Goal: Find specific page/section: Find specific page/section

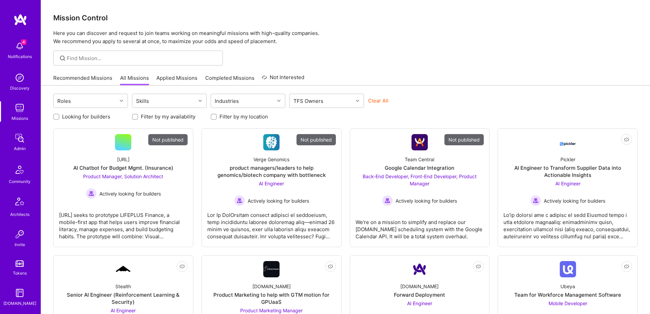
click at [18, 140] on img at bounding box center [20, 138] width 14 height 14
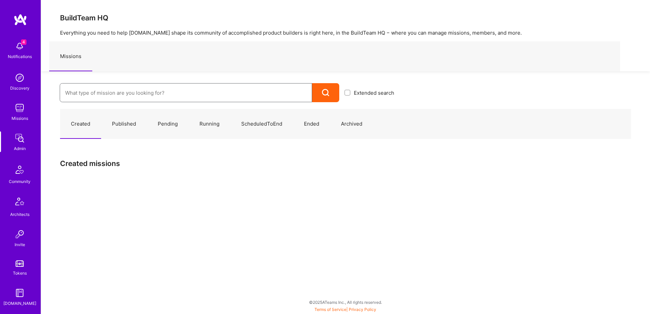
click at [147, 91] on input at bounding box center [186, 92] width 242 height 17
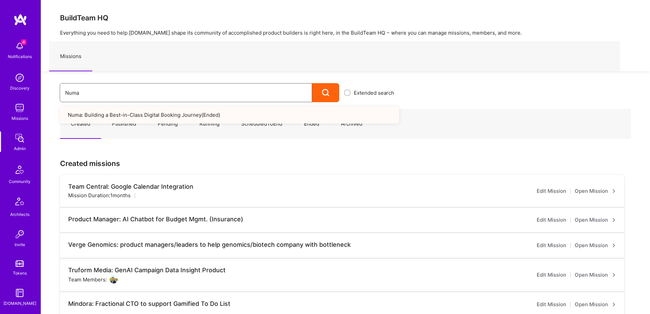
type input "Numa"
click at [152, 117] on link "Numa: Building a Best-in-Class Digital Booking Journey ( Ended )" at bounding box center [230, 114] width 340 height 17
click at [137, 115] on link "Numa: Building a Best-in-Class Digital Booking Journey ( Ended )" at bounding box center [230, 114] width 340 height 17
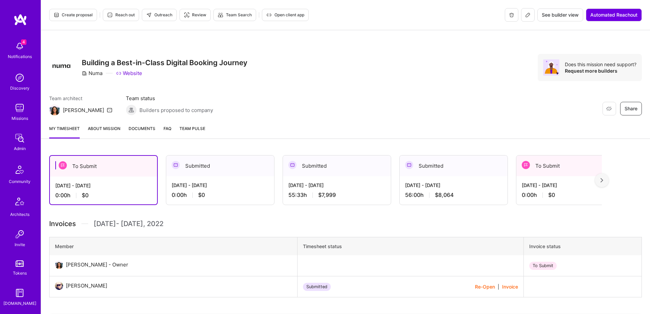
scroll to position [119, 0]
click at [20, 232] on img at bounding box center [20, 233] width 14 height 14
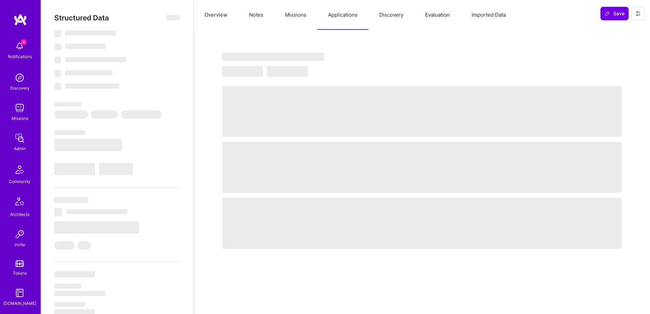
select select "Right Now"
select select "7"
select select "6"
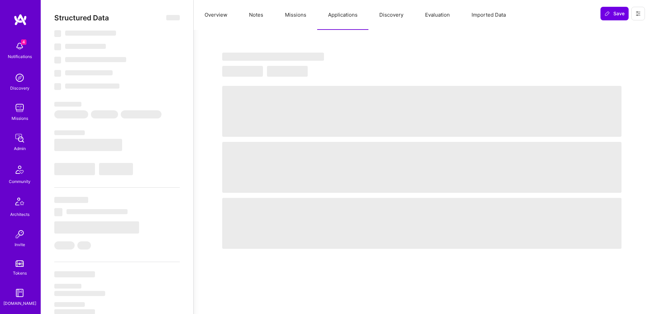
select select "IN"
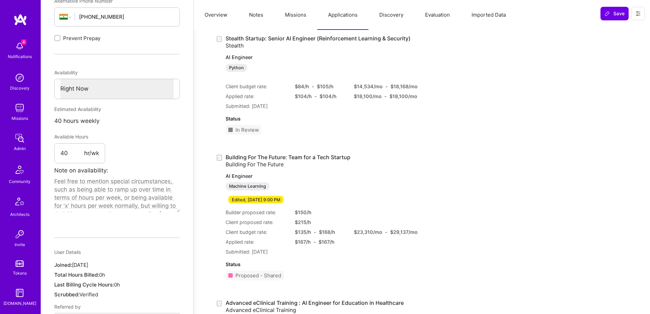
scroll to position [290, 0]
click at [320, 155] on link "Building For The Future: Team for a Tech Startup Building For The Future AI Eng…" at bounding box center [315, 177] width 179 height 49
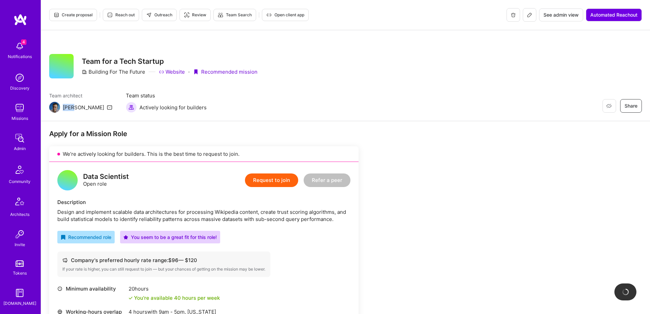
drag, startPoint x: 73, startPoint y: 108, endPoint x: 62, endPoint y: 108, distance: 10.5
click at [62, 108] on div "Luis" at bounding box center [80, 107] width 63 height 11
copy div "Luis"
